Goal: Transaction & Acquisition: Purchase product/service

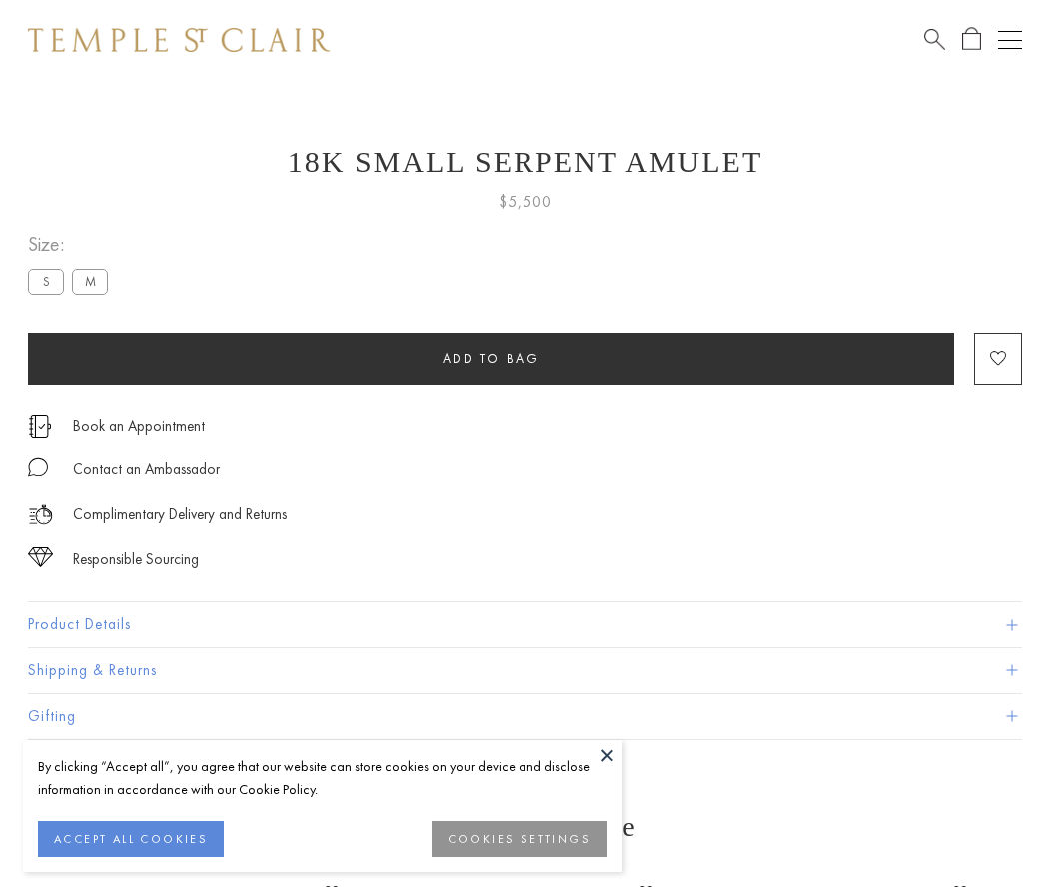
scroll to position [80, 0]
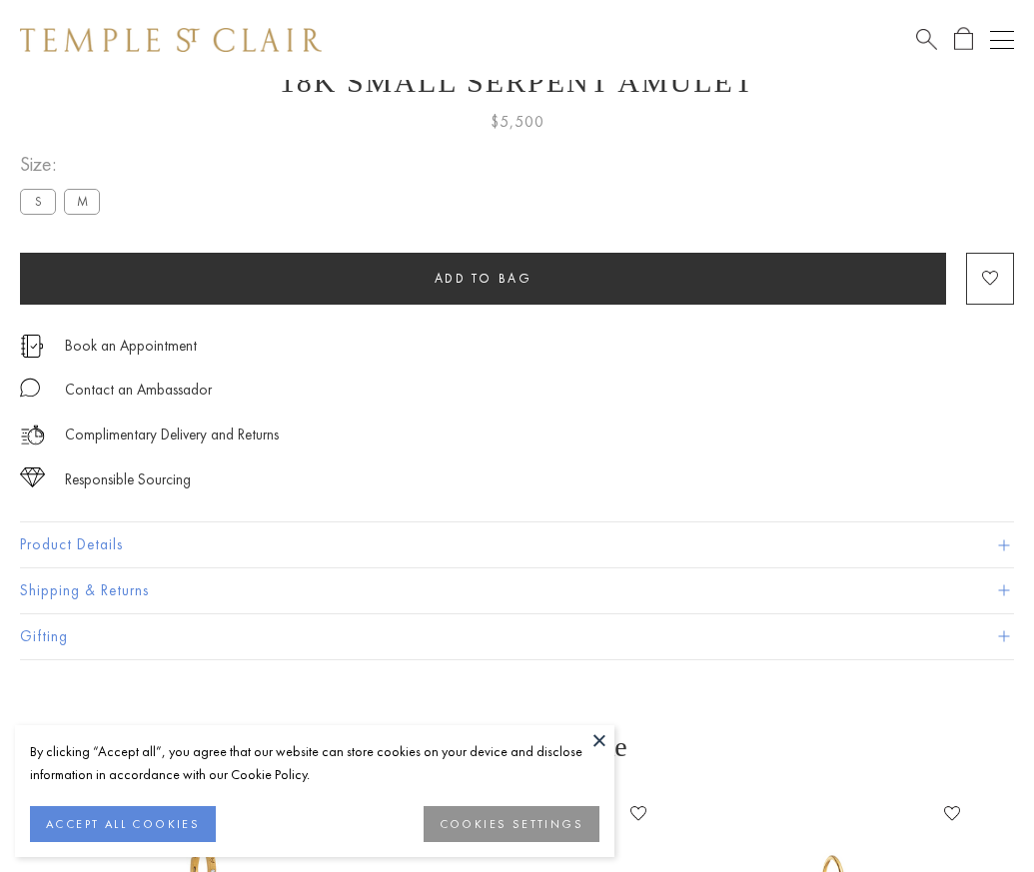
click at [482, 278] on span "Add to bag" at bounding box center [483, 278] width 98 height 17
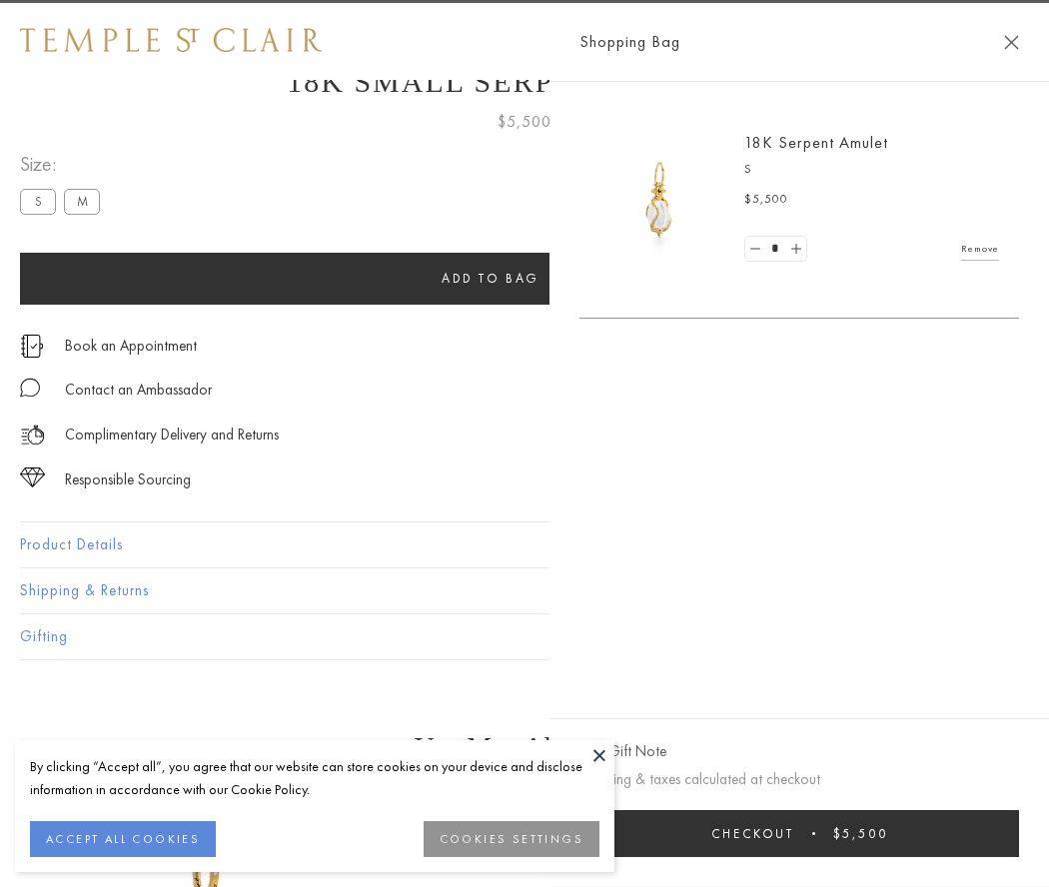
click at [1019, 833] on button "Checkout $5,500" at bounding box center [798, 833] width 439 height 47
